Goal: Task Accomplishment & Management: Manage account settings

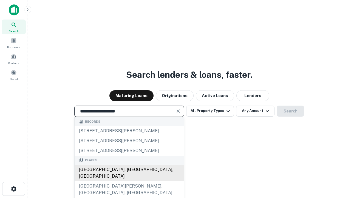
click at [129, 181] on div "[GEOGRAPHIC_DATA], [GEOGRAPHIC_DATA], [GEOGRAPHIC_DATA]" at bounding box center [129, 172] width 109 height 16
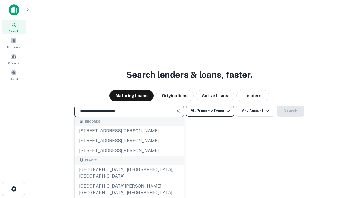
type input "**********"
click at [210, 111] on button "All Property Types" at bounding box center [210, 110] width 48 height 11
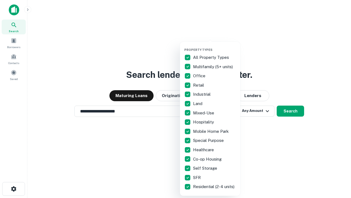
click at [215, 46] on button "button" at bounding box center [214, 46] width 60 height 0
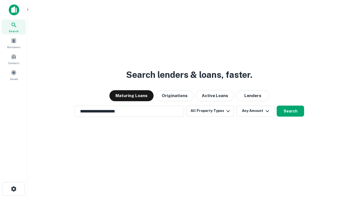
scroll to position [9, 0]
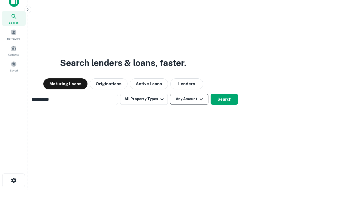
click at [170, 94] on button "Any Amount" at bounding box center [189, 99] width 38 height 11
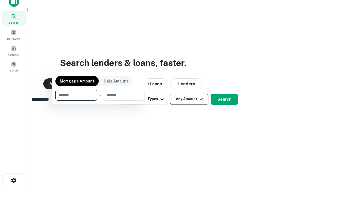
scroll to position [9, 0]
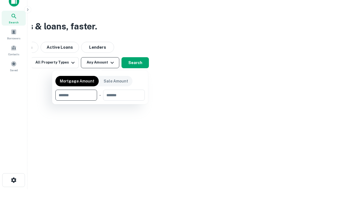
type input "*******"
click at [100, 100] on button "button" at bounding box center [99, 100] width 89 height 0
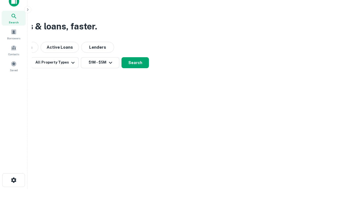
scroll to position [9, 0]
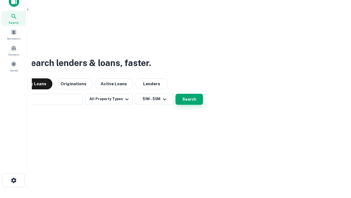
click at [176, 94] on button "Search" at bounding box center [189, 99] width 27 height 11
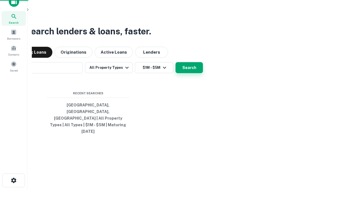
scroll to position [9, 0]
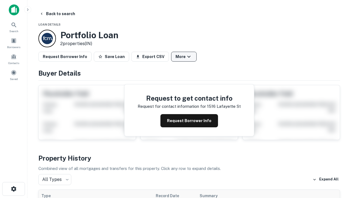
click at [184, 57] on button "More" at bounding box center [184, 57] width 26 height 10
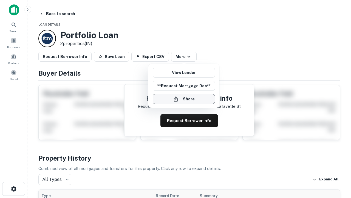
click at [184, 99] on button "Share" at bounding box center [184, 99] width 62 height 10
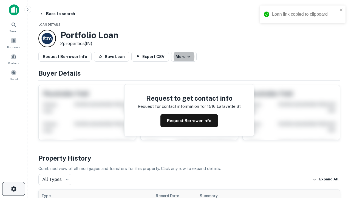
click at [13, 189] on icon "button" at bounding box center [13, 188] width 7 height 7
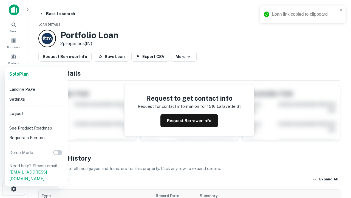
click at [36, 113] on li "Logout" at bounding box center [36, 113] width 59 height 10
